Goal: Register for event/course

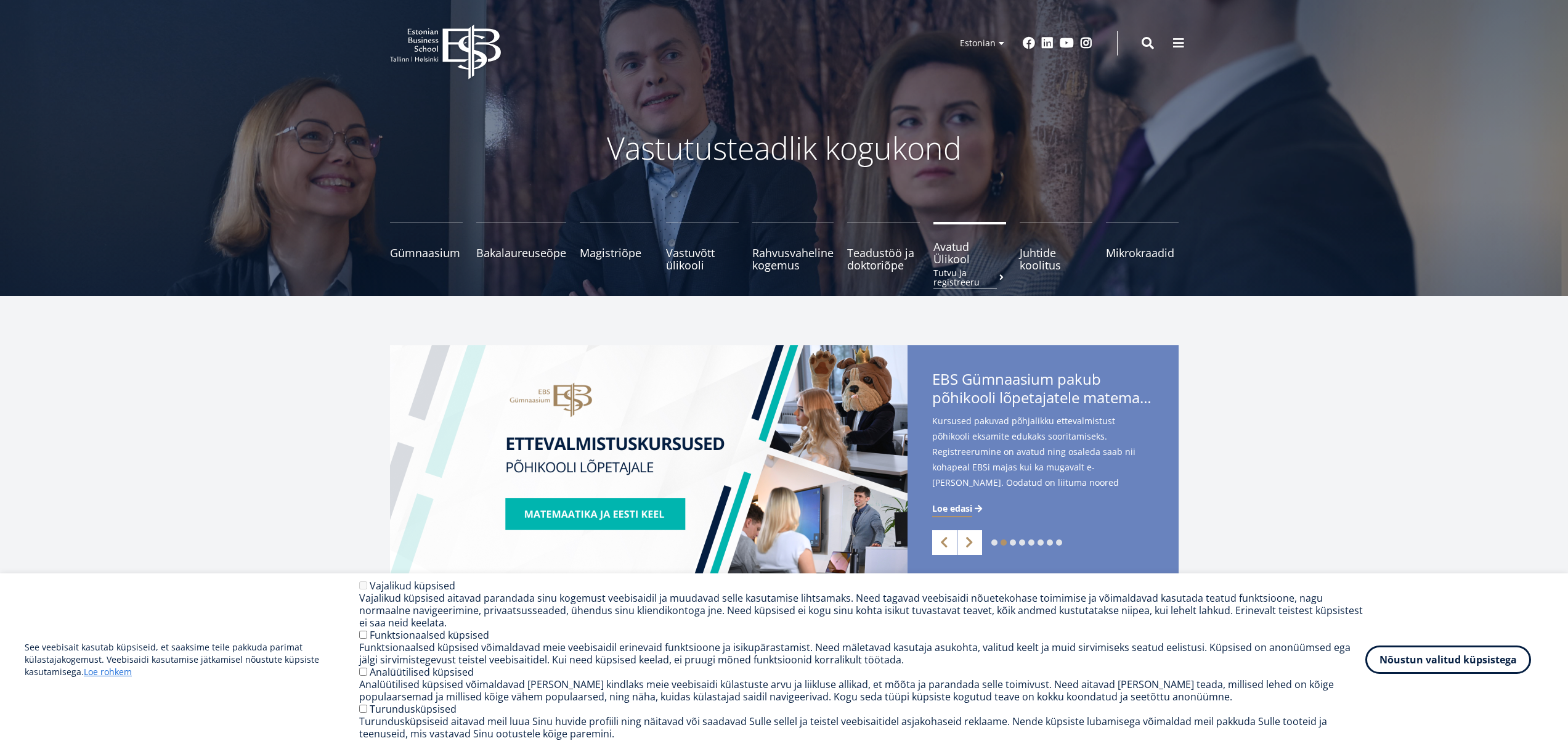
click at [945, 259] on span "Avatud Ülikool Tutvu ja registreeru" at bounding box center [970, 253] width 73 height 25
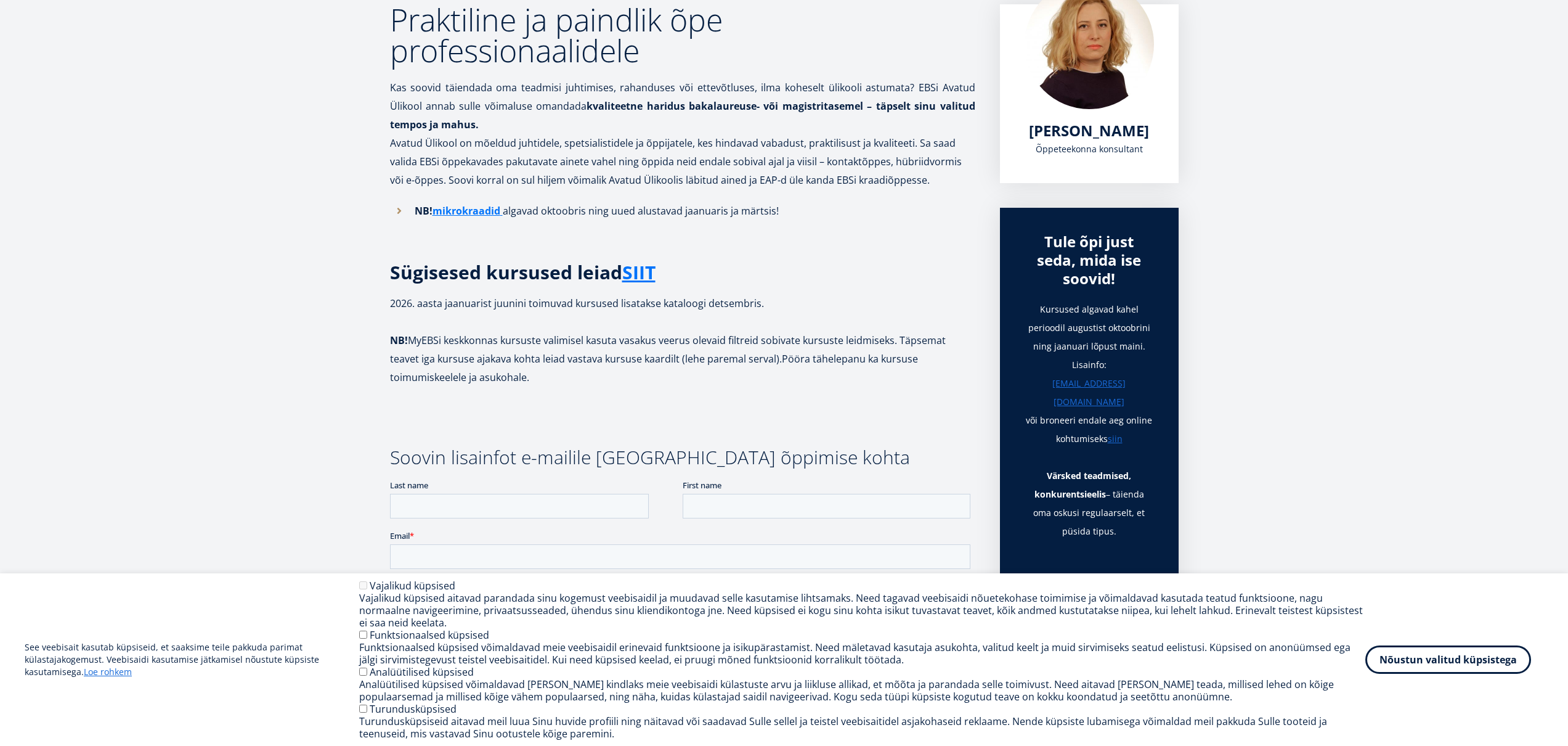
scroll to position [306, 0]
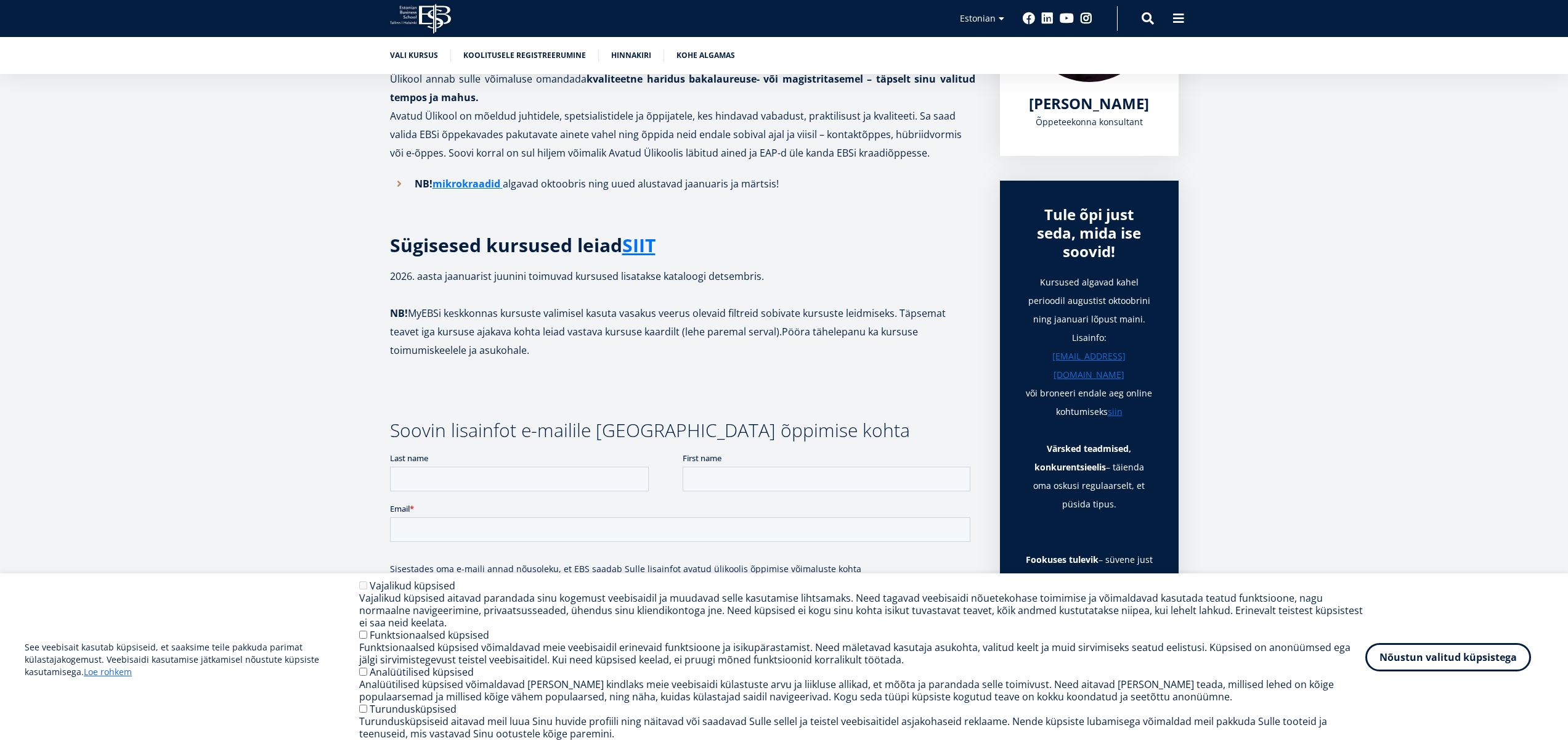
click at [1431, 669] on button "Nõustun valitud küpsistega" at bounding box center [1448, 657] width 165 height 28
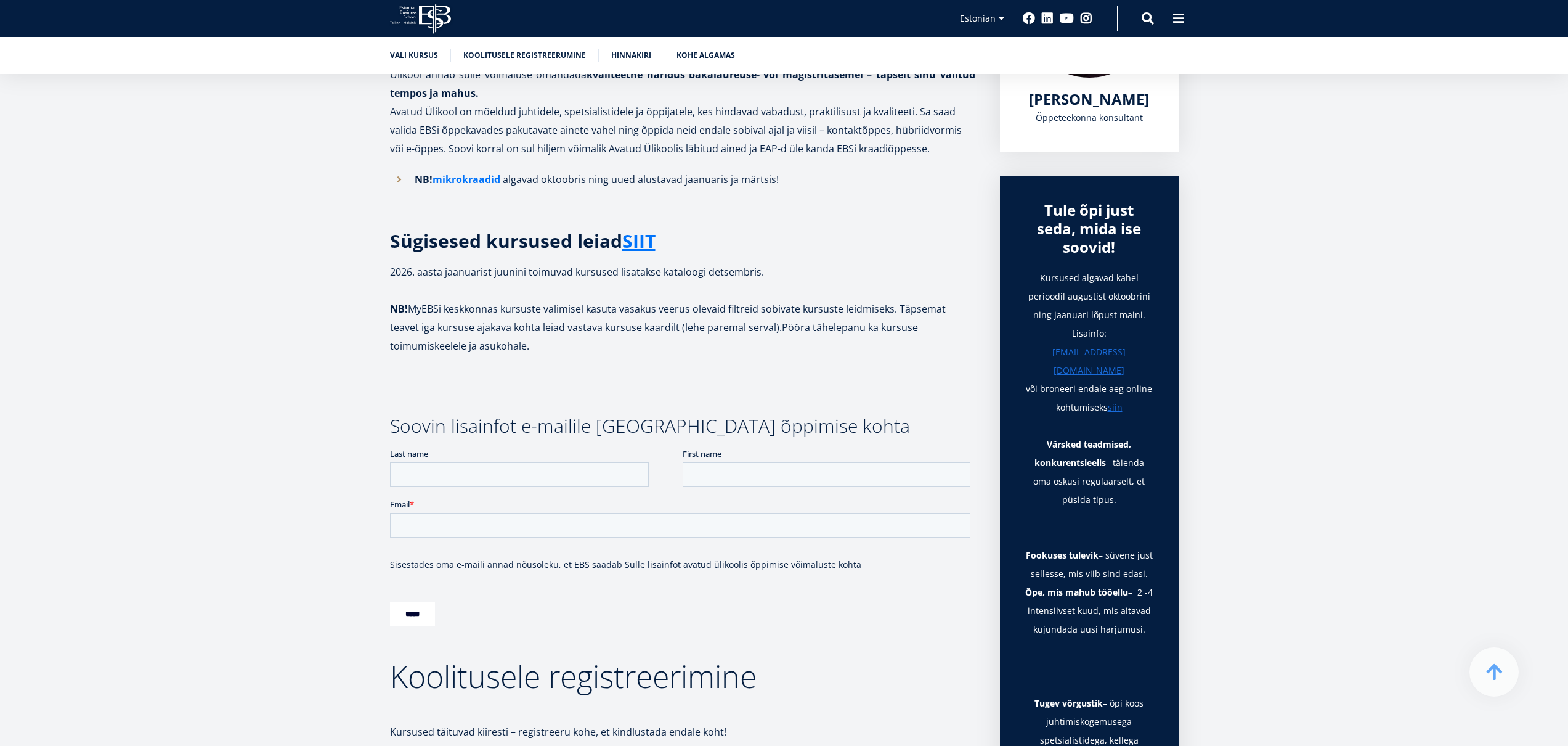
scroll to position [311, 0]
click at [652, 238] on link "SIIT" at bounding box center [638, 240] width 33 height 19
